Goal: Entertainment & Leisure: Consume media (video, audio)

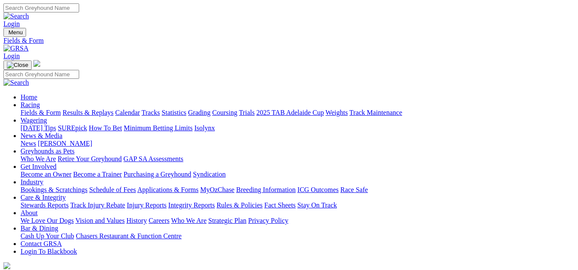
click at [98, 109] on link "Results & Replays" at bounding box center [87, 112] width 51 height 7
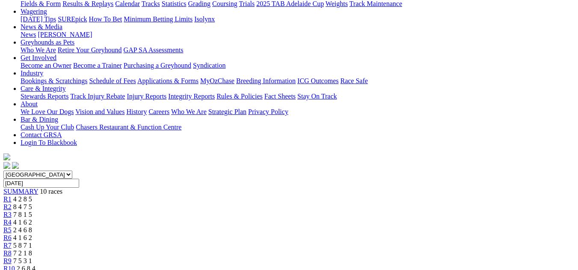
scroll to position [126, 0]
